Goal: Transaction & Acquisition: Purchase product/service

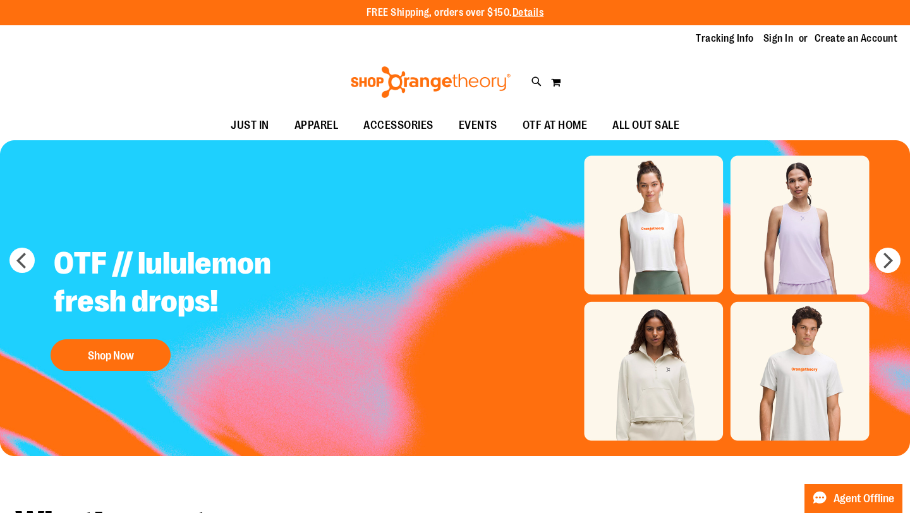
type input "**********"
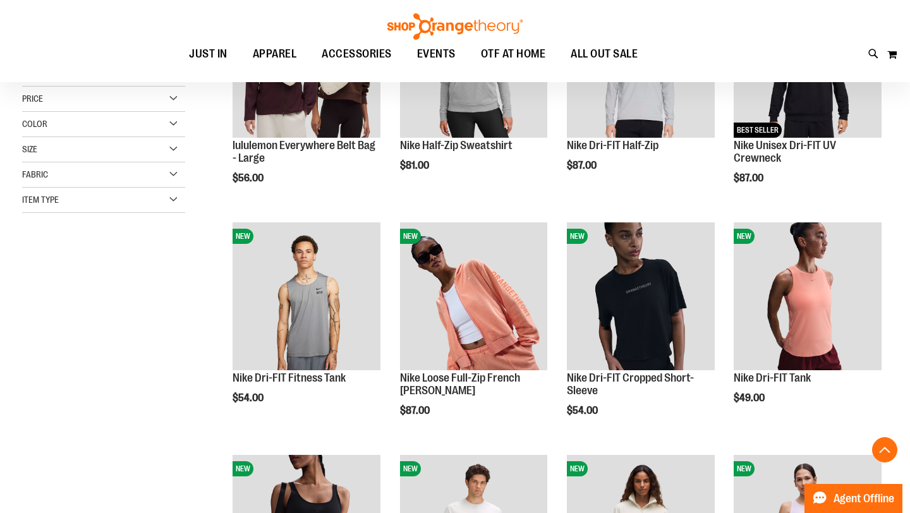
scroll to position [277, 0]
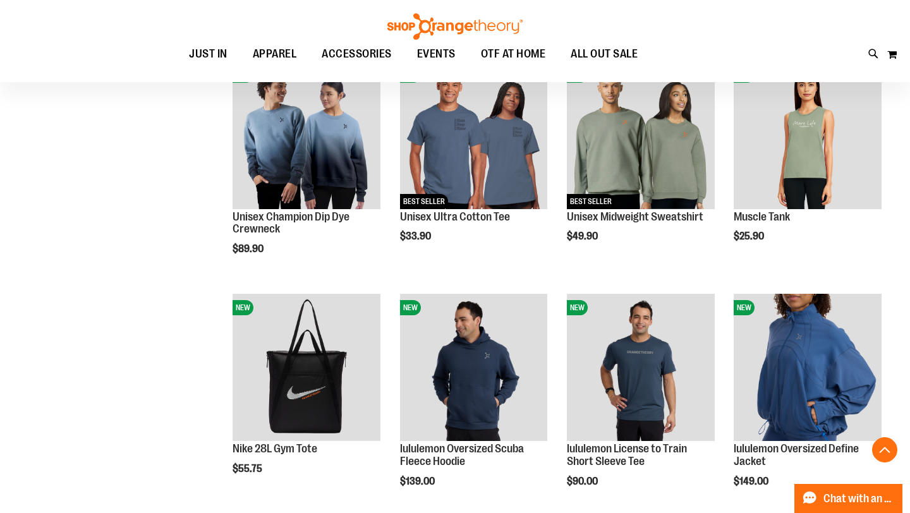
scroll to position [757, 0]
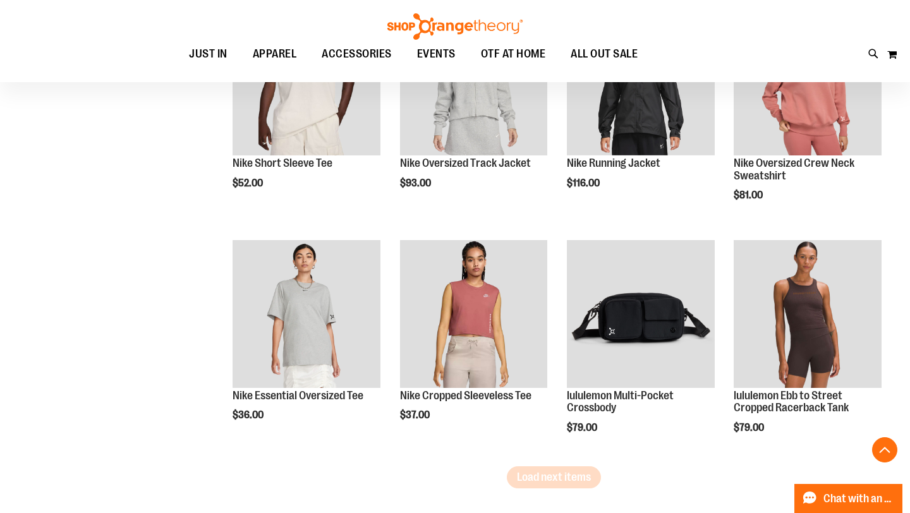
scroll to position [1739, 0]
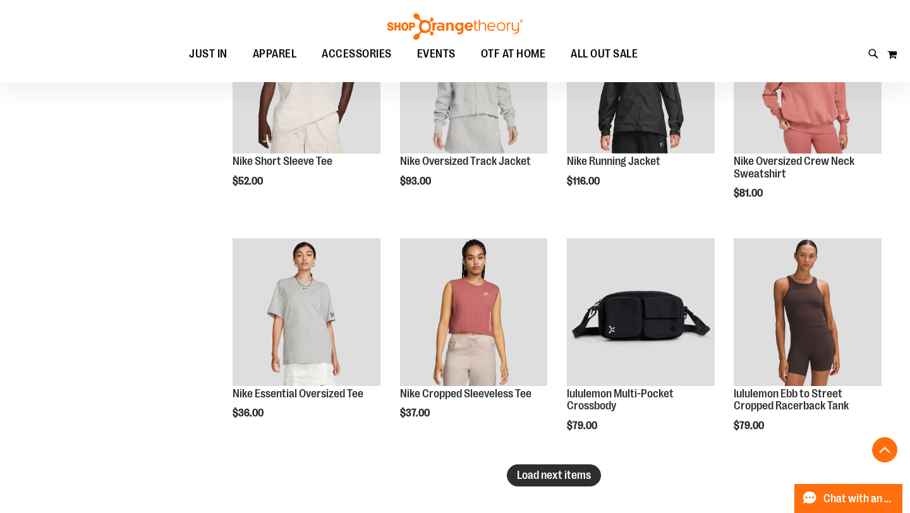
type input "**********"
click at [580, 479] on span "Load next items" at bounding box center [554, 475] width 74 height 13
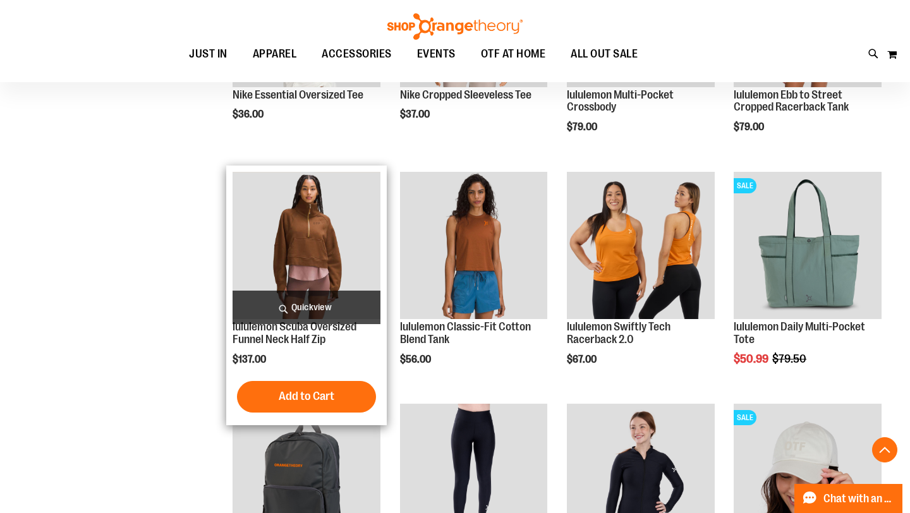
scroll to position [2039, 0]
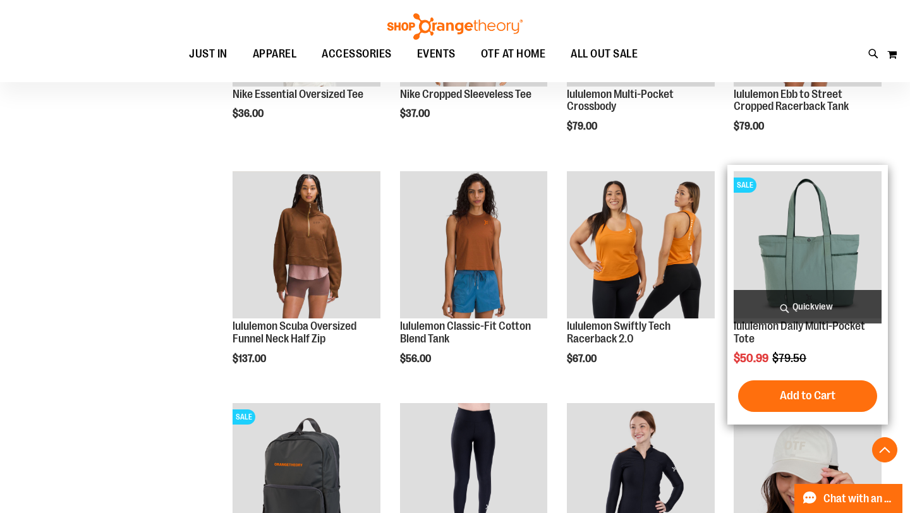
click at [805, 265] on img "product" at bounding box center [808, 245] width 148 height 148
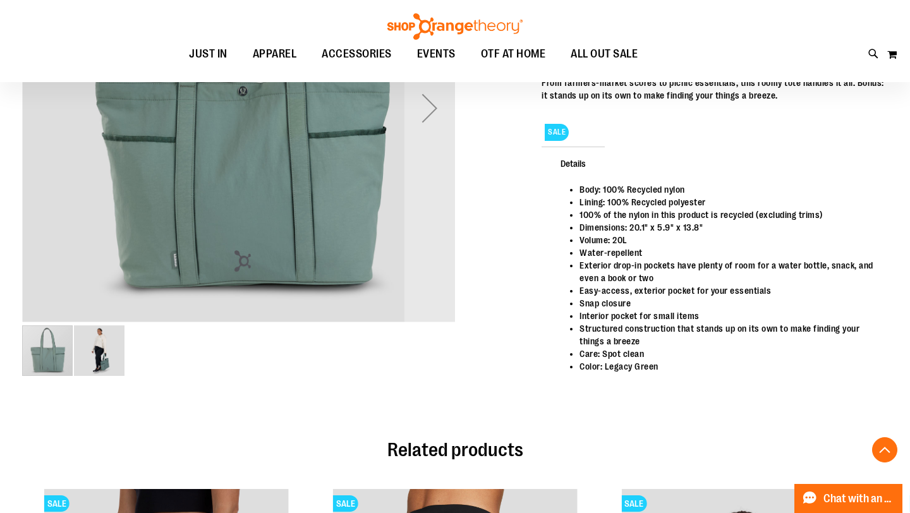
scroll to position [294, 0]
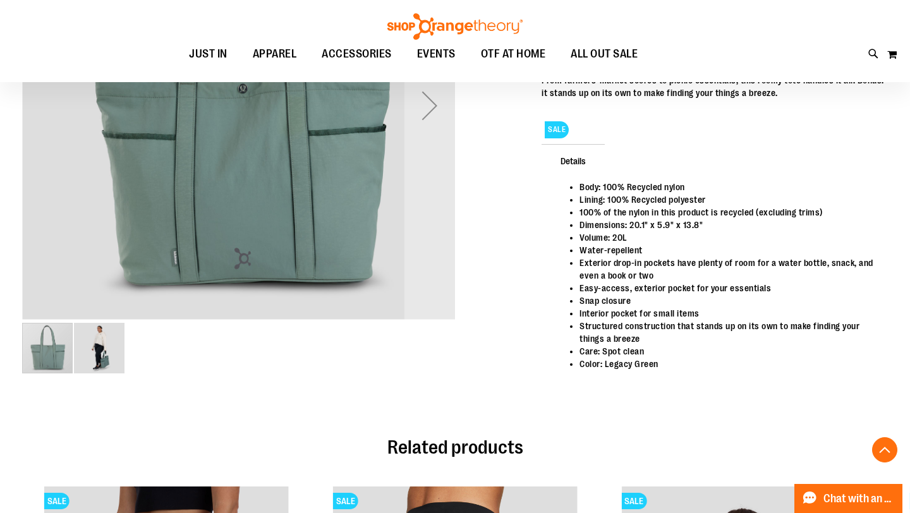
type input "**********"
click at [122, 332] on img "image 2 of 2" at bounding box center [99, 348] width 51 height 51
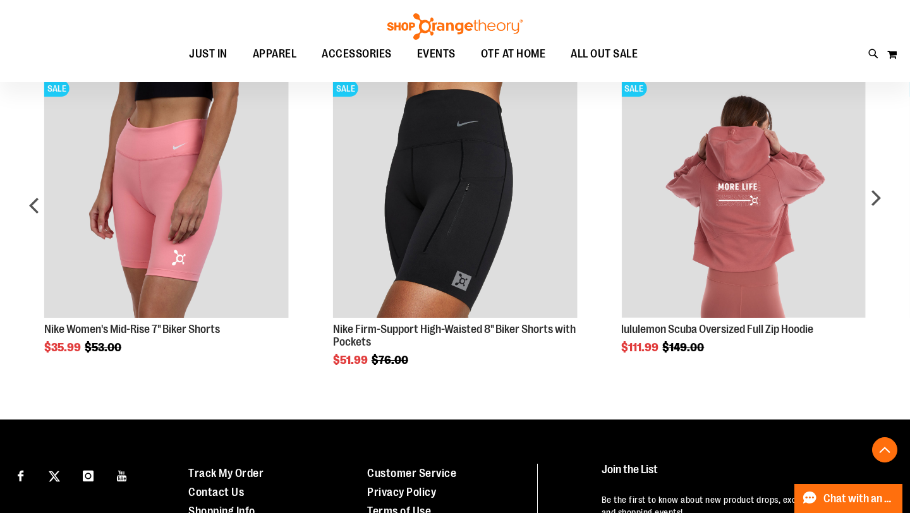
scroll to position [711, 0]
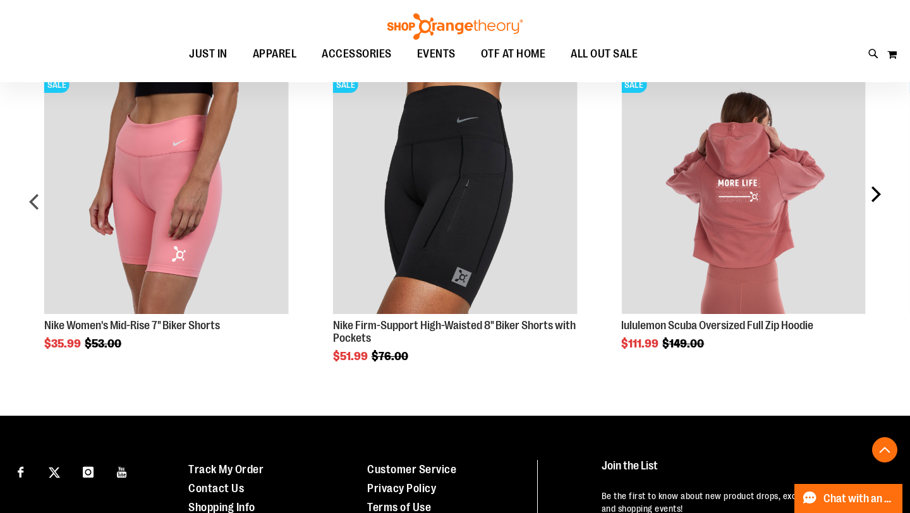
click at [879, 193] on div "next" at bounding box center [875, 206] width 25 height 311
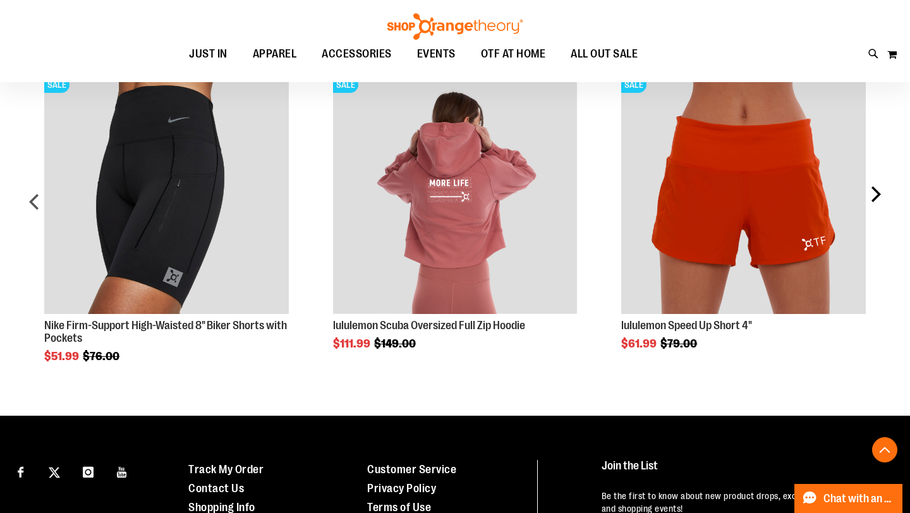
click at [879, 193] on div "next" at bounding box center [875, 206] width 25 height 311
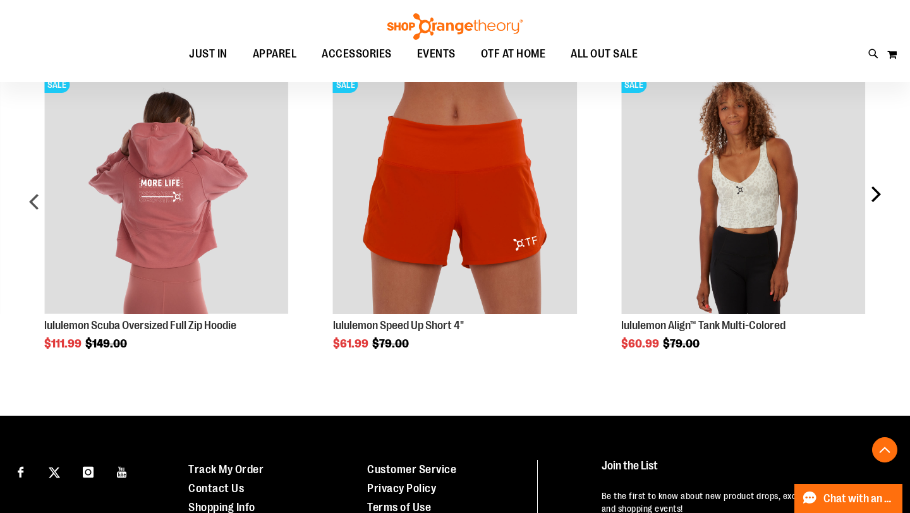
click at [879, 193] on div "next" at bounding box center [875, 206] width 25 height 311
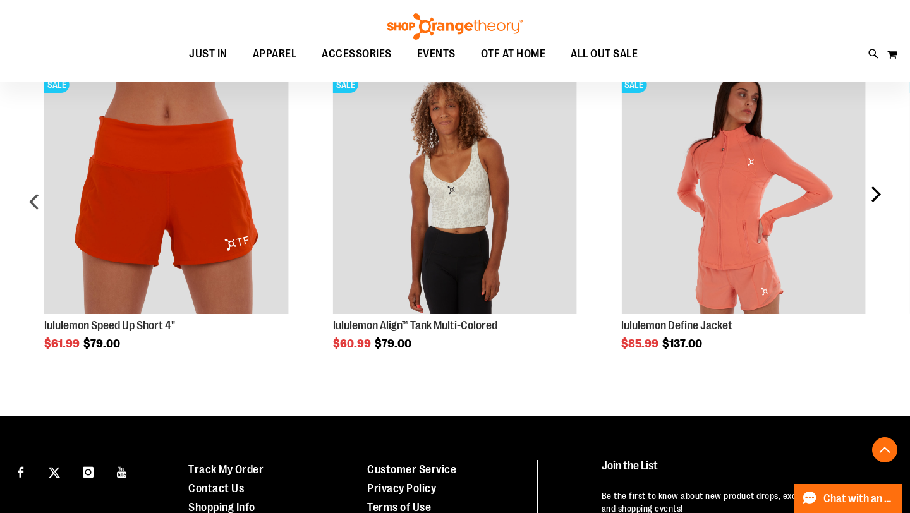
click at [879, 193] on div "next" at bounding box center [875, 206] width 25 height 311
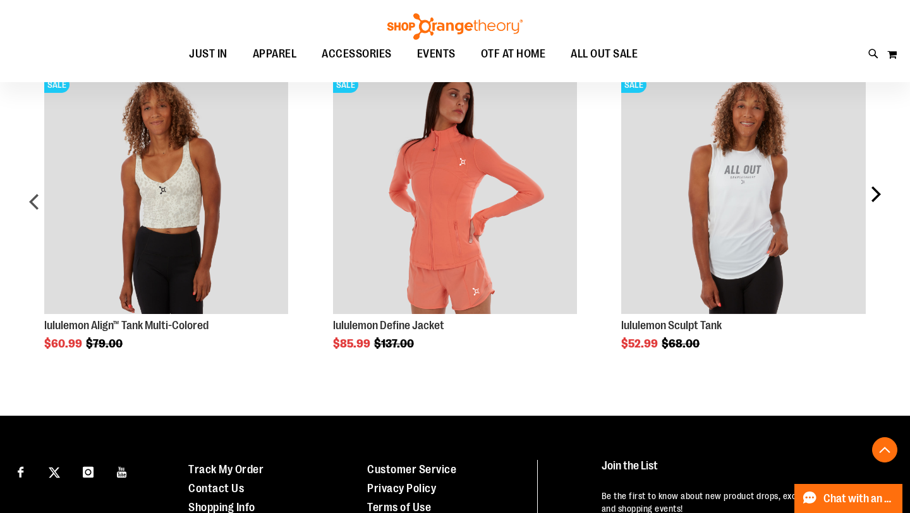
click at [879, 193] on div "next" at bounding box center [875, 206] width 25 height 311
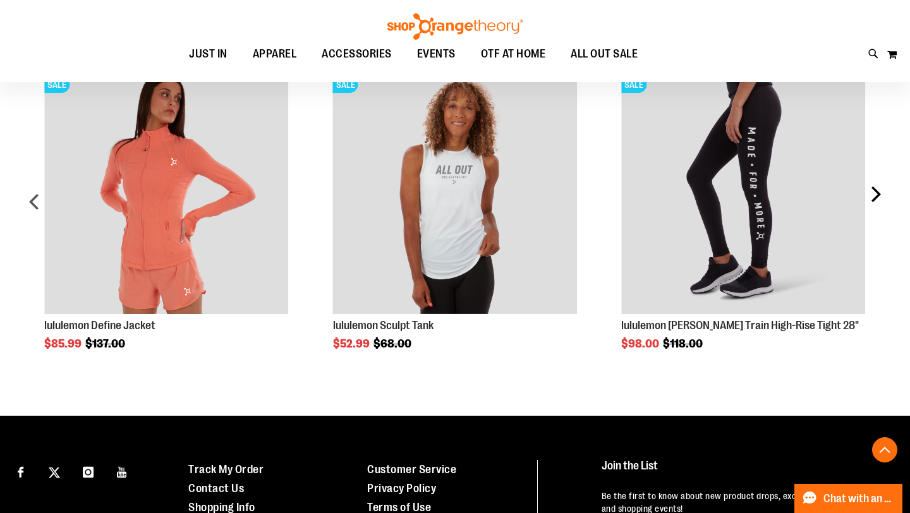
click at [879, 193] on div "next" at bounding box center [875, 206] width 25 height 311
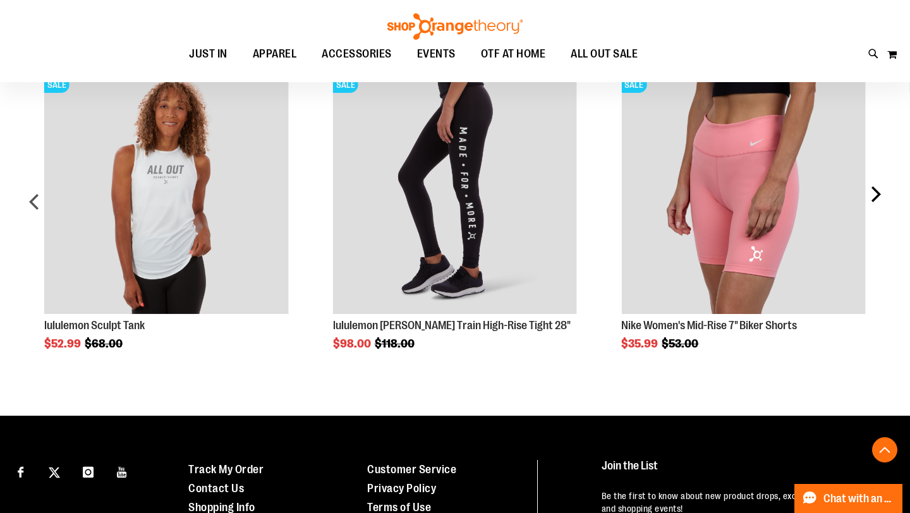
click at [879, 193] on div "next" at bounding box center [875, 206] width 25 height 311
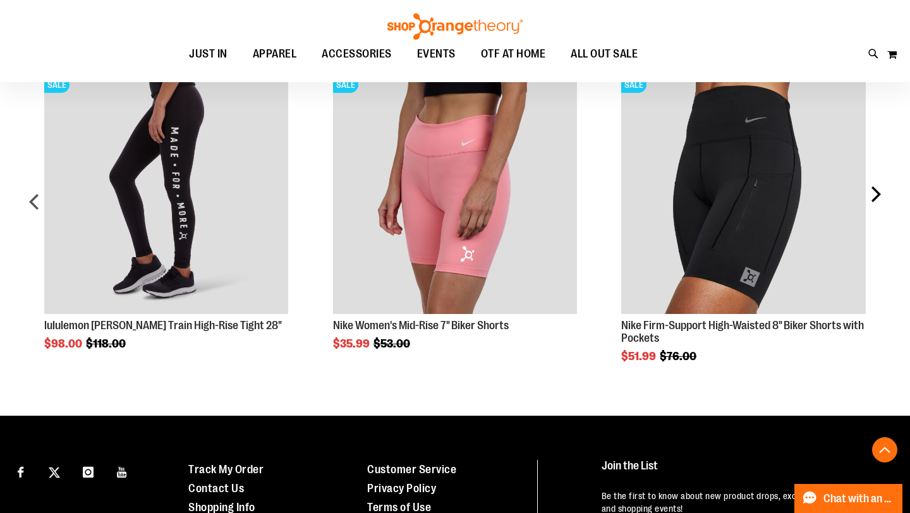
click at [879, 193] on div "next" at bounding box center [875, 206] width 25 height 311
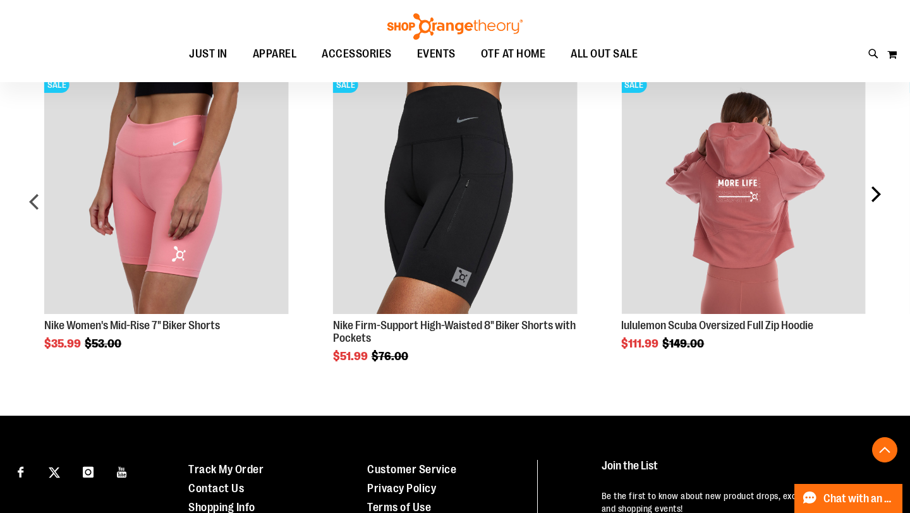
click at [879, 193] on div "next" at bounding box center [875, 206] width 25 height 311
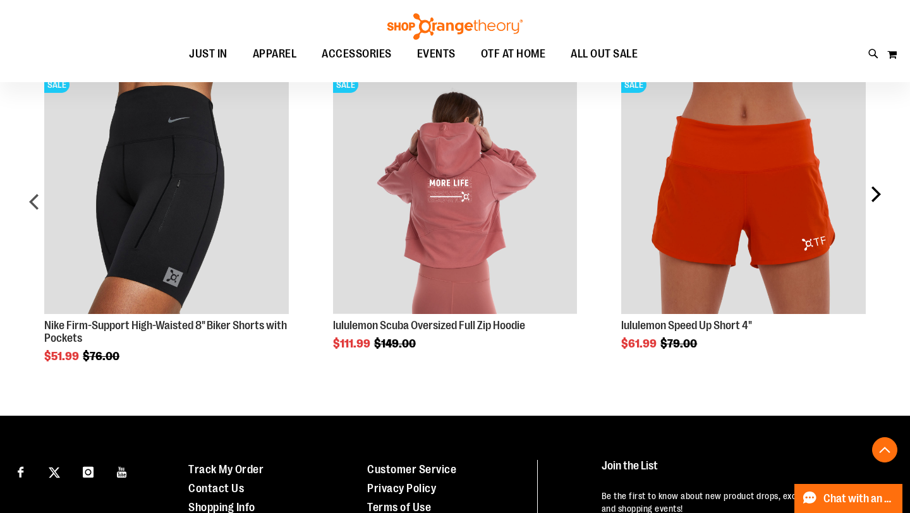
click at [879, 193] on div "next" at bounding box center [875, 206] width 25 height 311
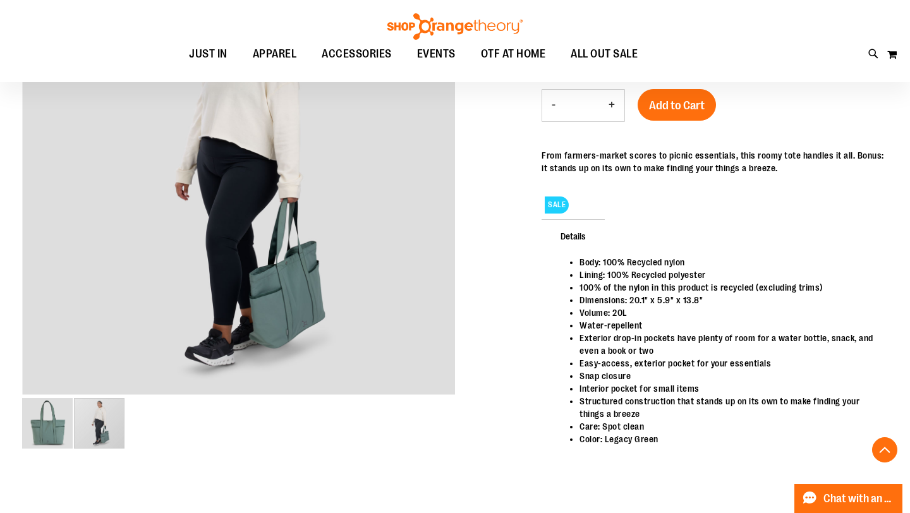
scroll to position [219, 0]
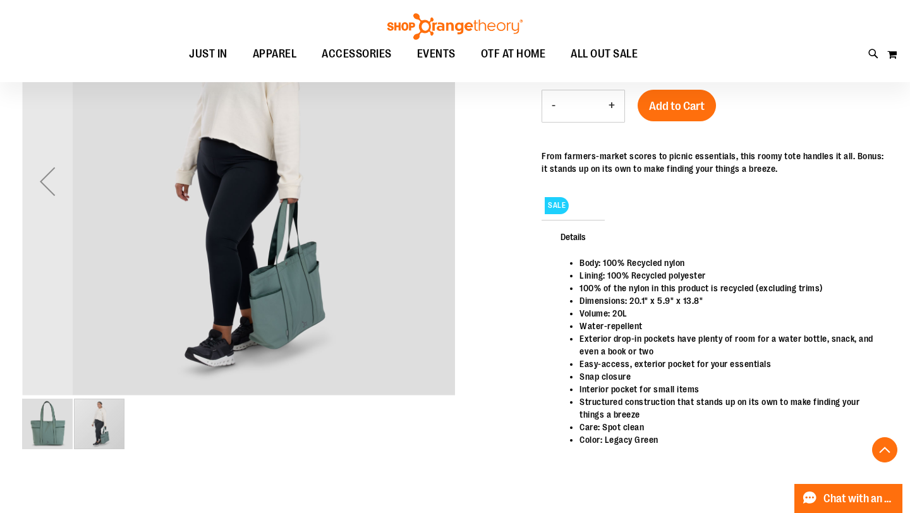
click at [87, 430] on div "carousel" at bounding box center [99, 424] width 51 height 51
click at [94, 430] on div "carousel" at bounding box center [99, 424] width 51 height 51
click at [47, 426] on img "image 1 of 2" at bounding box center [47, 424] width 51 height 51
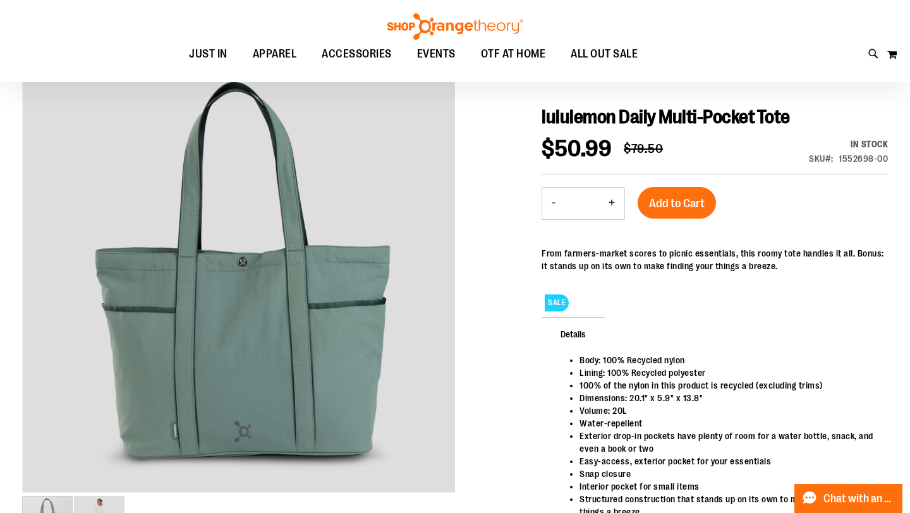
scroll to position [0, 0]
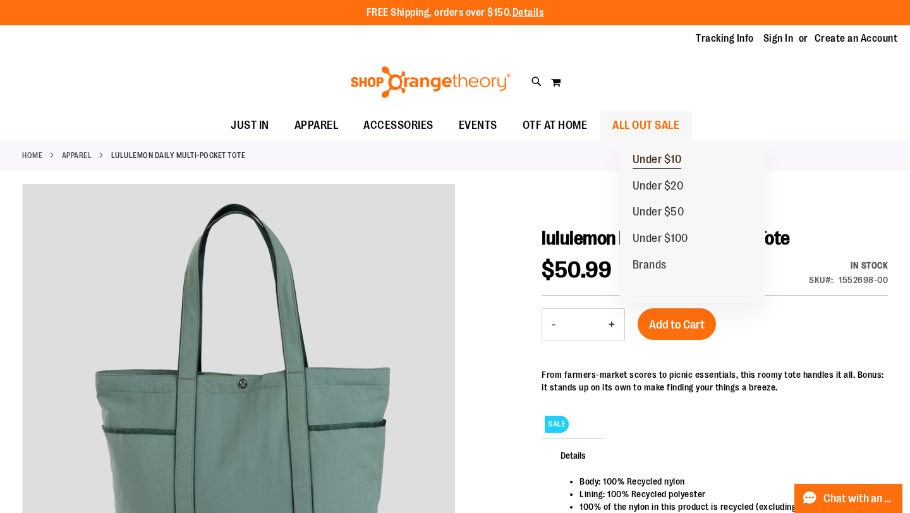
click at [668, 158] on span "Under $10" at bounding box center [657, 161] width 49 height 16
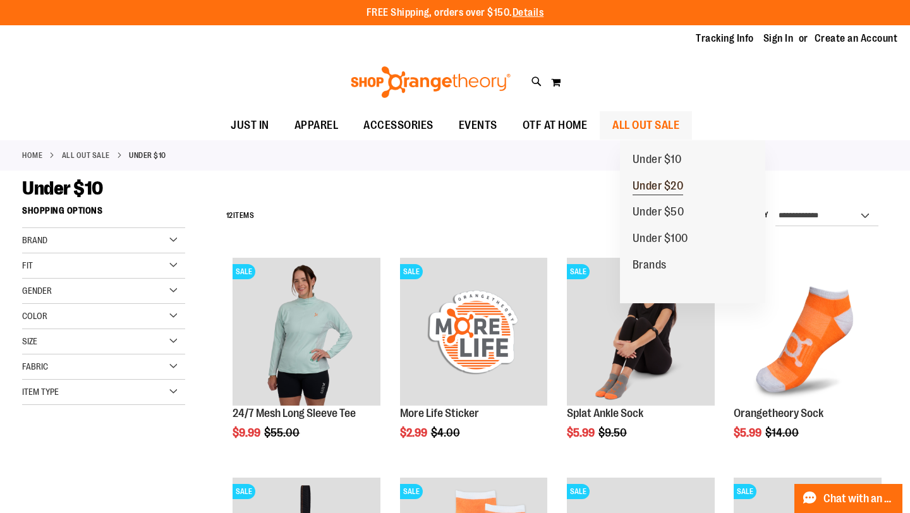
type input "**********"
click at [669, 187] on span "Under $20" at bounding box center [658, 187] width 51 height 16
click at [679, 130] on span "ALL OUT SALE" at bounding box center [645, 125] width 67 height 28
click at [681, 206] on span "Under $50" at bounding box center [659, 213] width 52 height 16
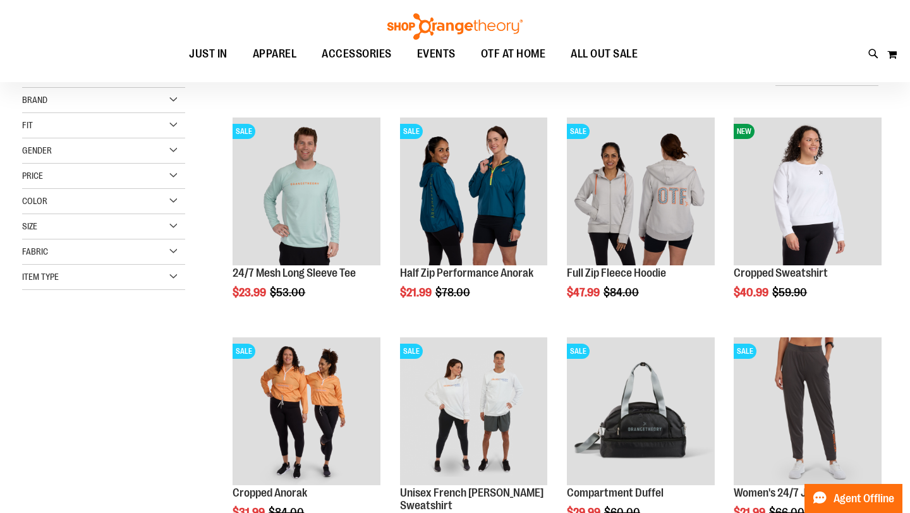
scroll to position [60, 0]
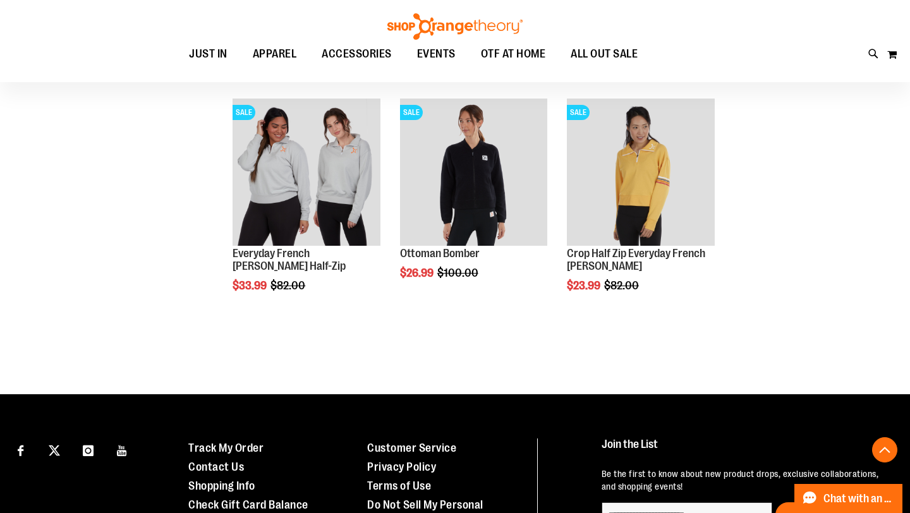
scroll to position [286, 0]
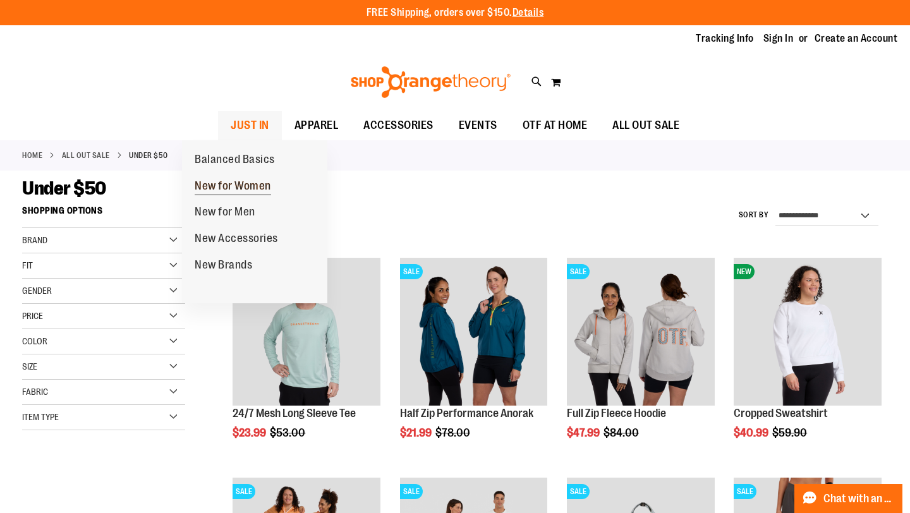
type input "**********"
click at [241, 191] on span "New for Women" at bounding box center [233, 187] width 76 height 16
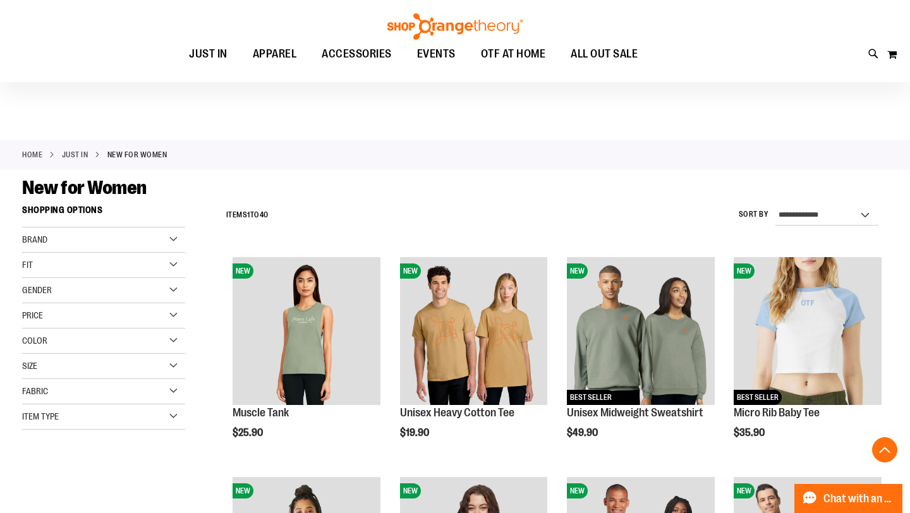
scroll to position [234, 0]
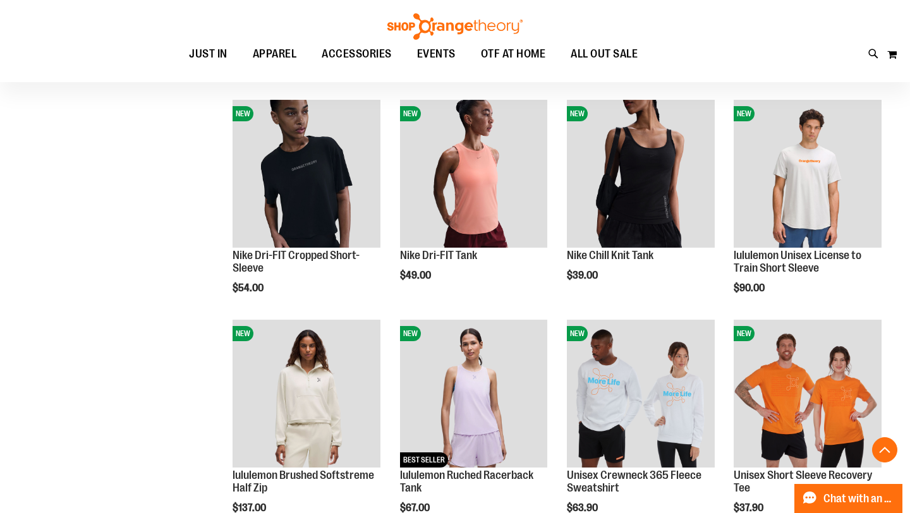
scroll to position [828, 0]
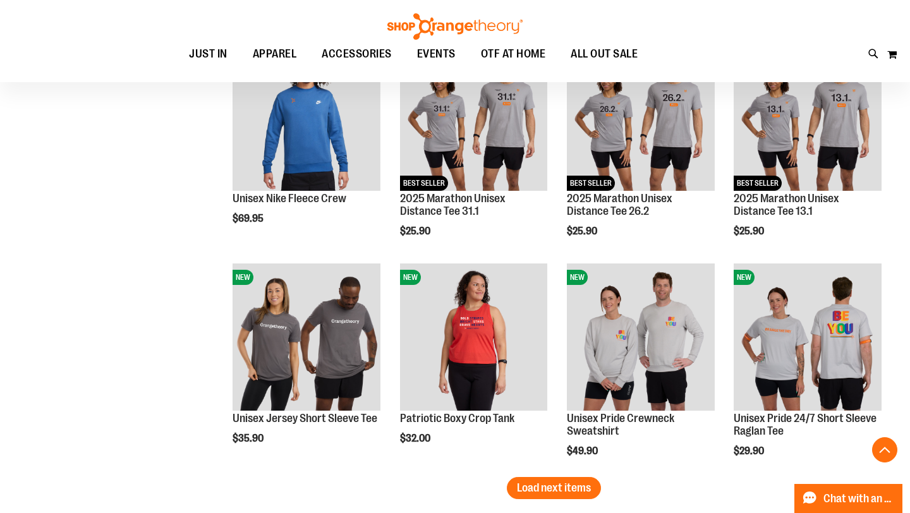
scroll to position [1757, 0]
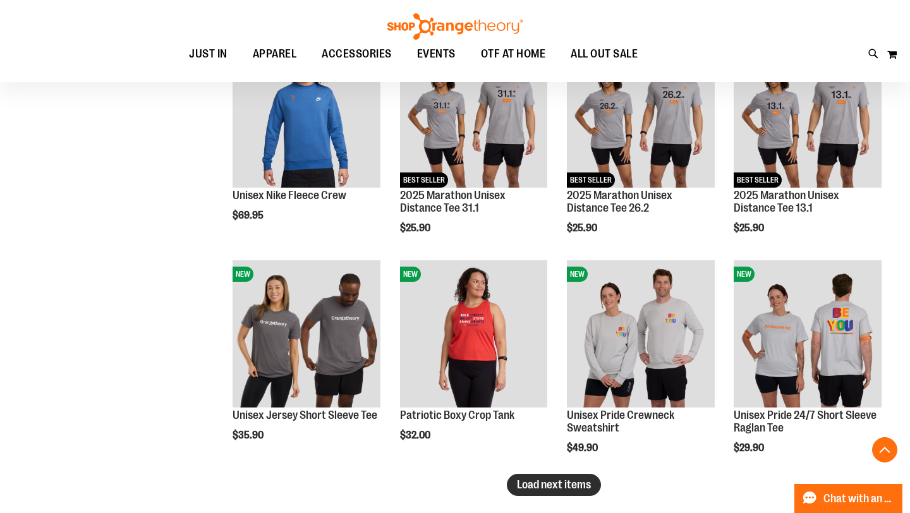
type input "**********"
click at [534, 480] on span "Load next items" at bounding box center [554, 484] width 74 height 13
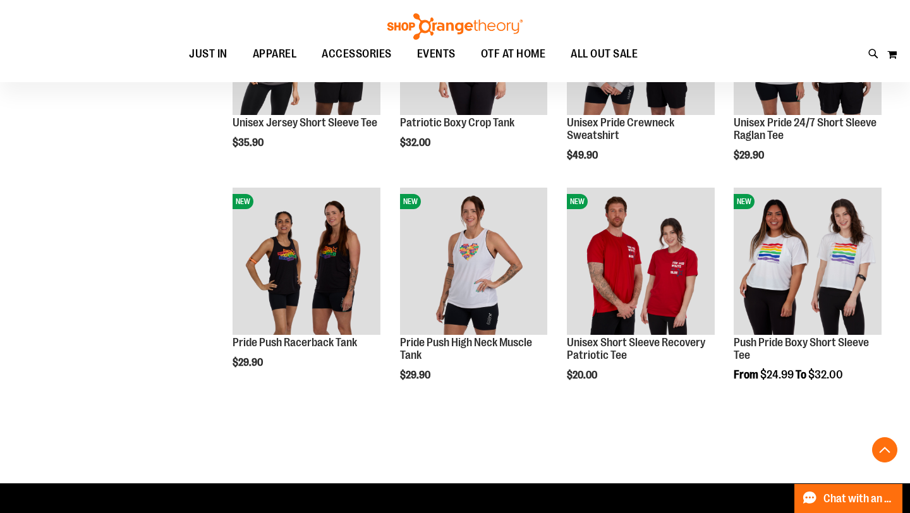
scroll to position [2050, 0]
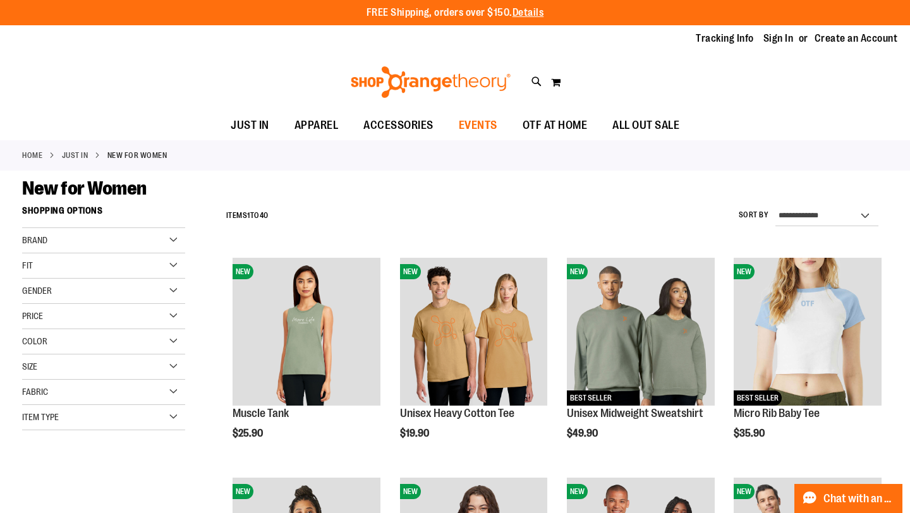
click at [467, 129] on span "EVENTS" at bounding box center [478, 125] width 39 height 28
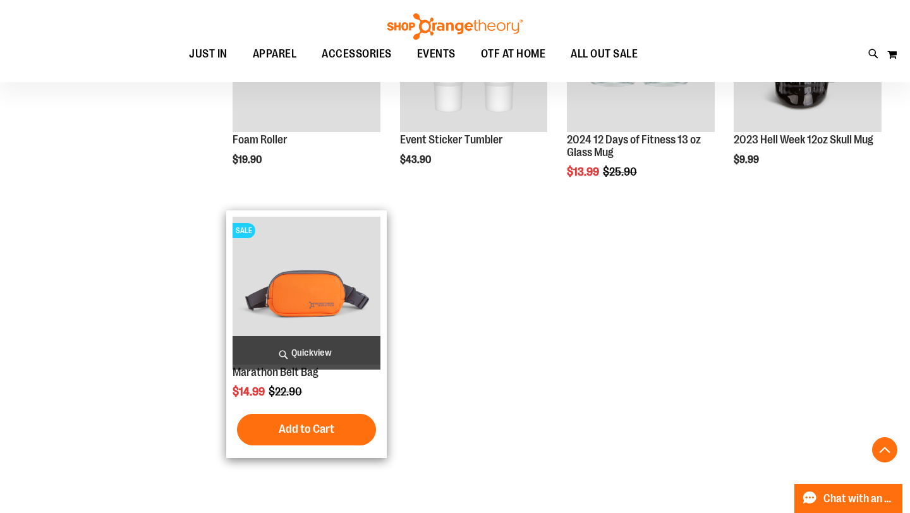
scroll to position [509, 0]
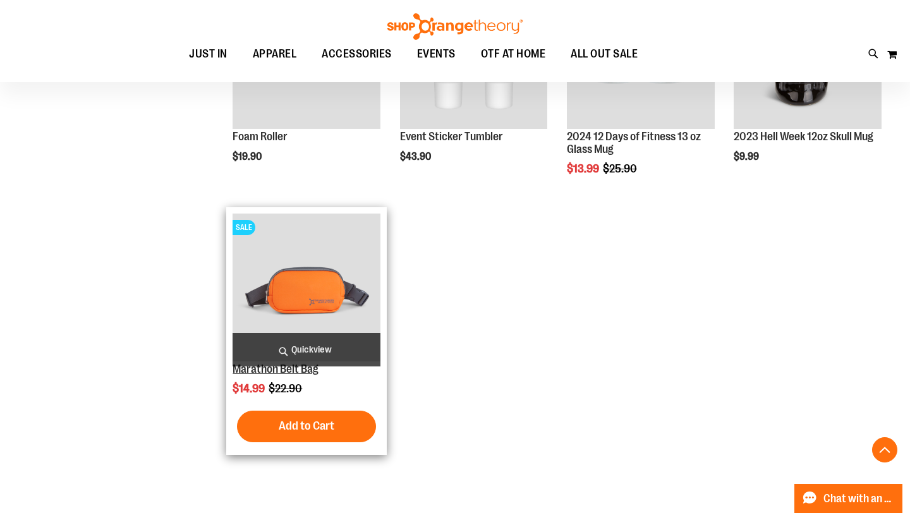
type input "**********"
click at [313, 372] on link "Marathon Belt Bag" at bounding box center [276, 369] width 86 height 13
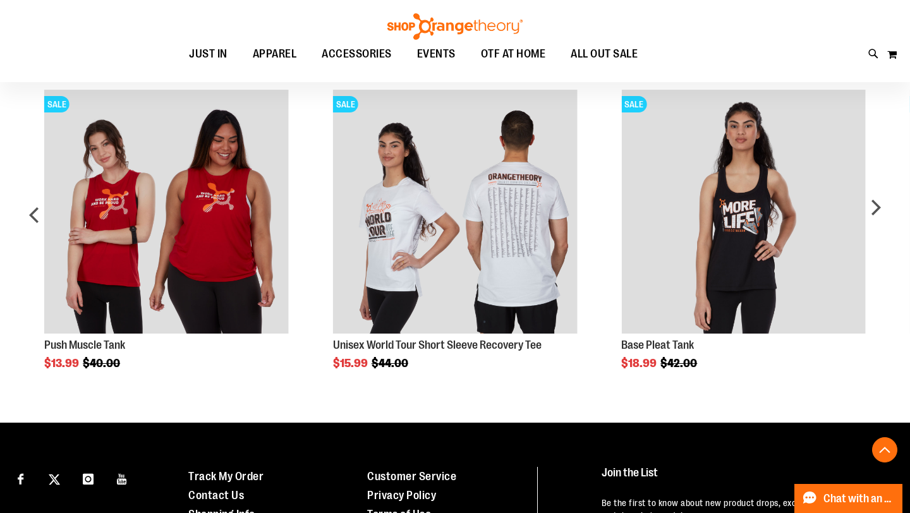
scroll to position [566, 0]
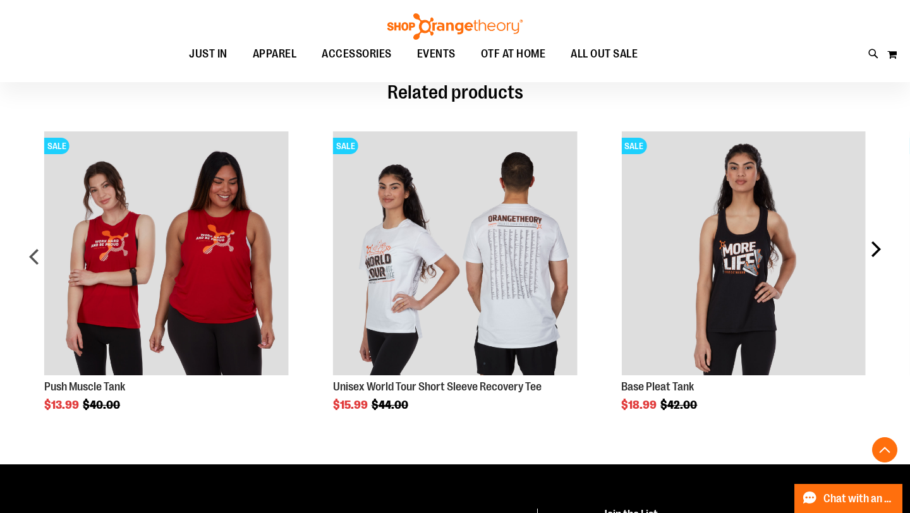
type input "**********"
click at [880, 267] on div "next" at bounding box center [875, 261] width 25 height 298
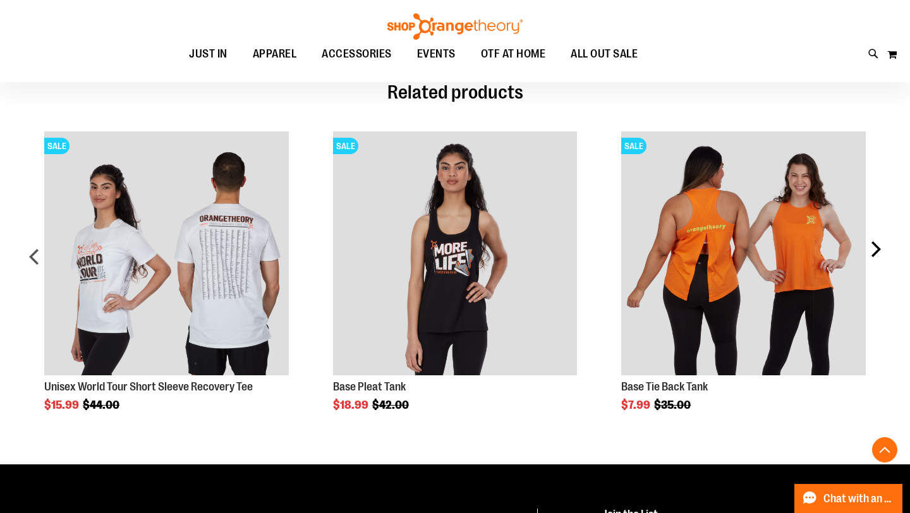
click at [880, 267] on div "next" at bounding box center [875, 261] width 25 height 298
